Goal: Check status

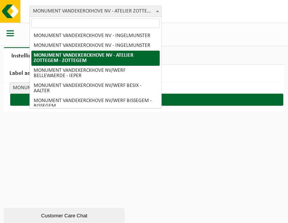
click at [204, 13] on div "Vestiging: MONUMENT VANDEKERCKHOVE [GEOGRAPHIC_DATA] - [GEOGRAPHIC_DATA] MONUME…" at bounding box center [144, 11] width 288 height 23
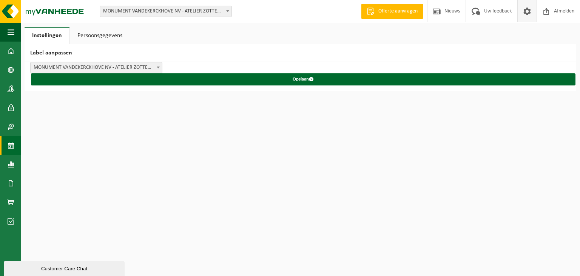
click at [13, 148] on span at bounding box center [11, 145] width 7 height 19
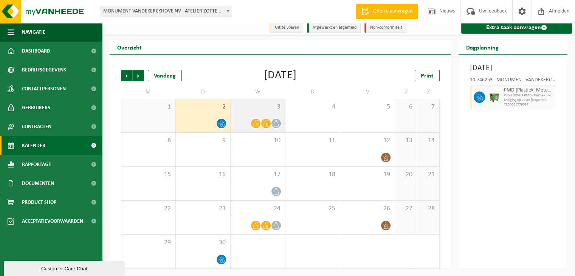
scroll to position [5, 0]
click at [249, 109] on span "3" at bounding box center [257, 106] width 47 height 8
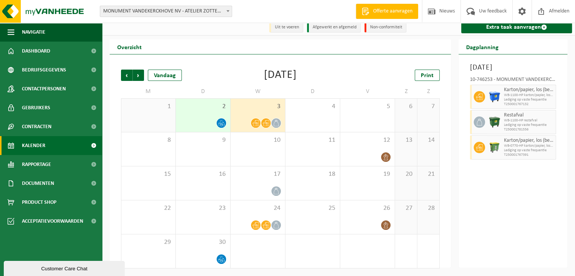
click at [210, 110] on span "2" at bounding box center [202, 106] width 47 height 8
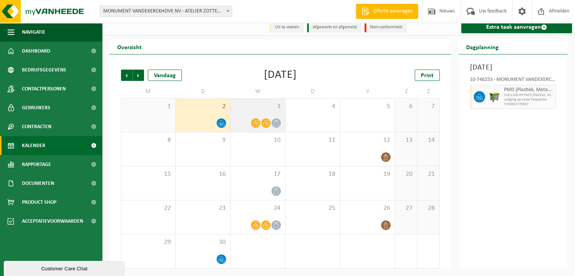
click at [245, 113] on div "3" at bounding box center [257, 115] width 54 height 33
